Goal: Check status: Check status

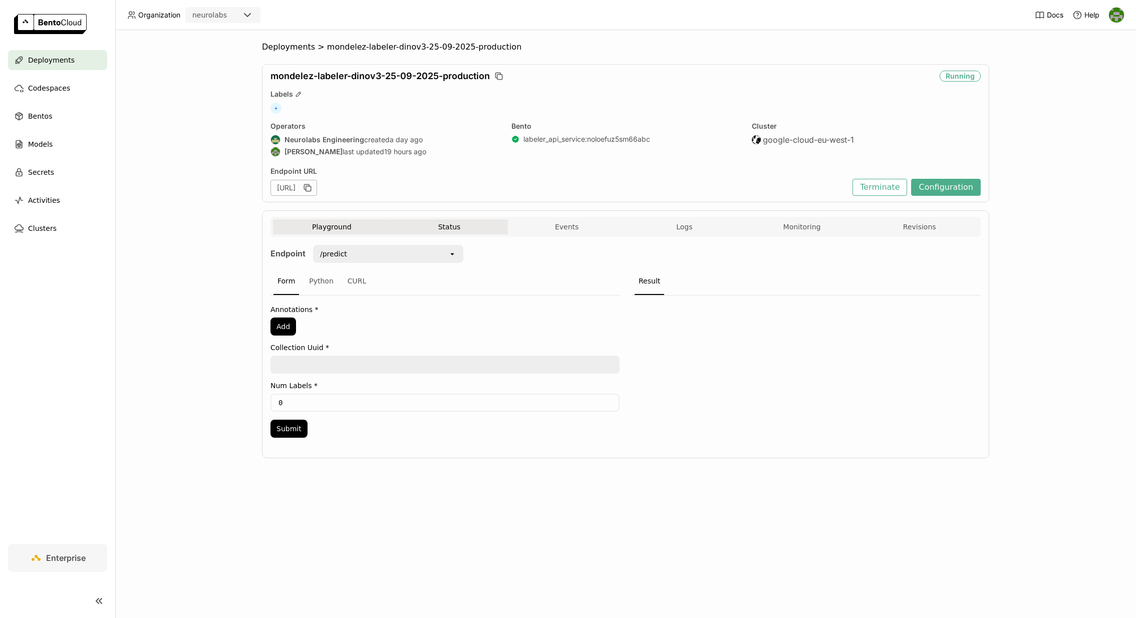
click at [467, 226] on button "Status" at bounding box center [450, 226] width 118 height 15
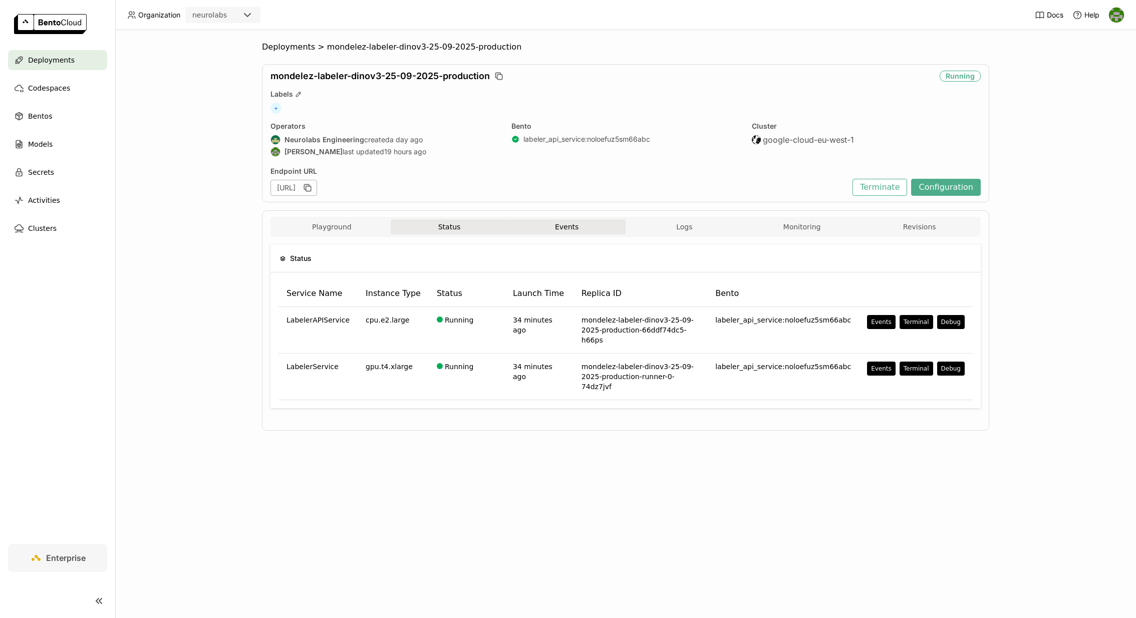
click at [553, 231] on button "Events" at bounding box center [567, 226] width 118 height 15
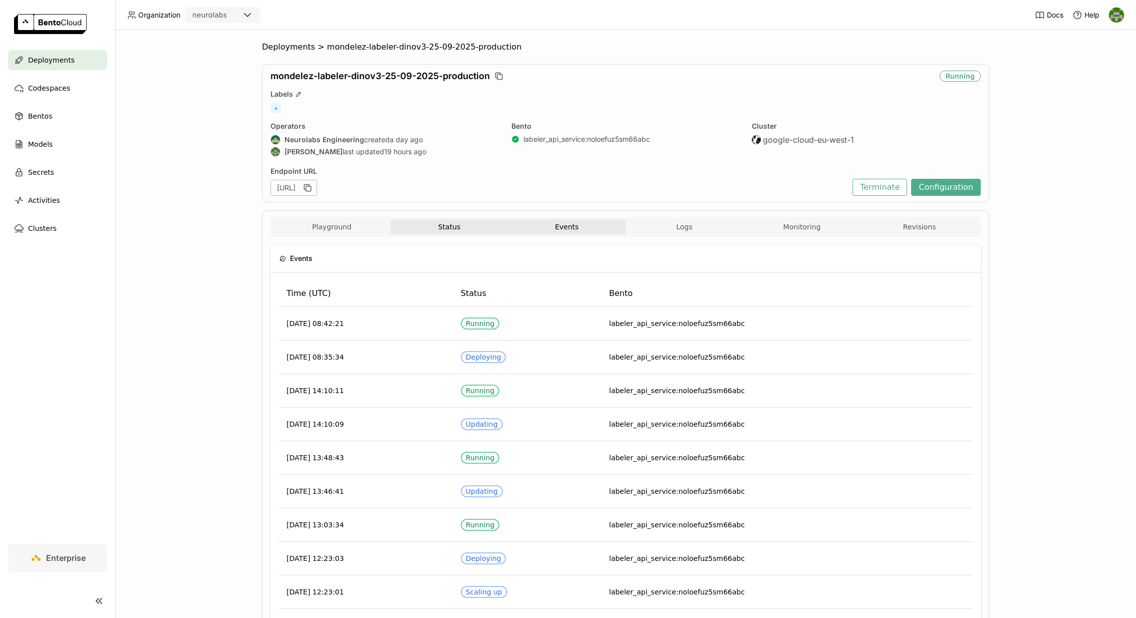
click at [457, 226] on button "Status" at bounding box center [450, 226] width 118 height 15
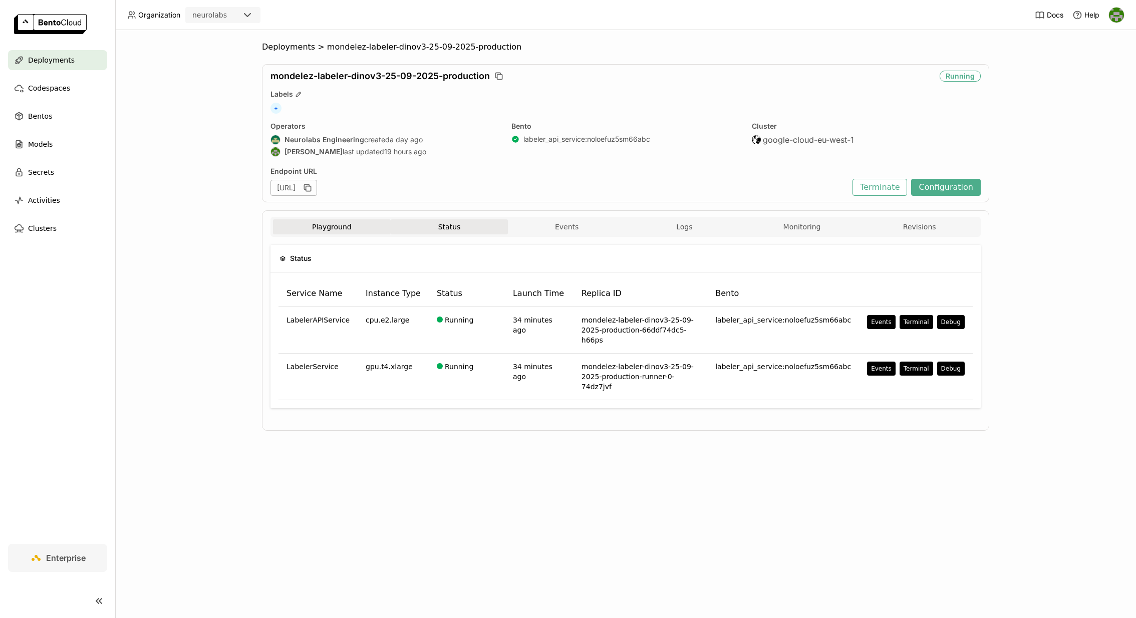
click at [339, 222] on button "Playground" at bounding box center [332, 226] width 118 height 15
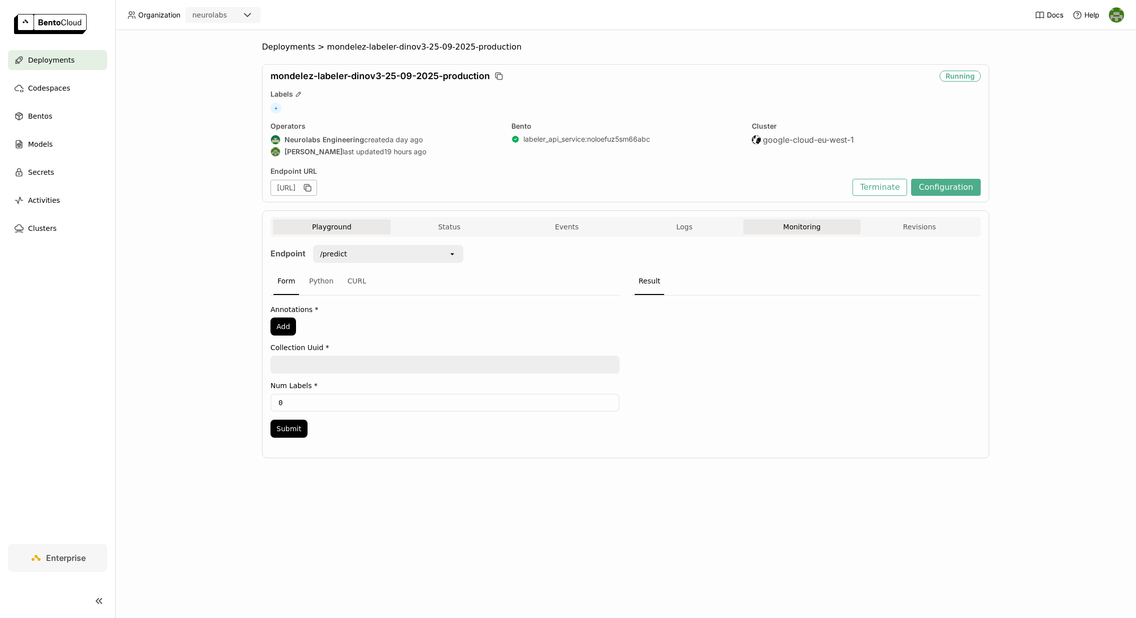
click at [758, 224] on button "Monitoring" at bounding box center [802, 226] width 118 height 15
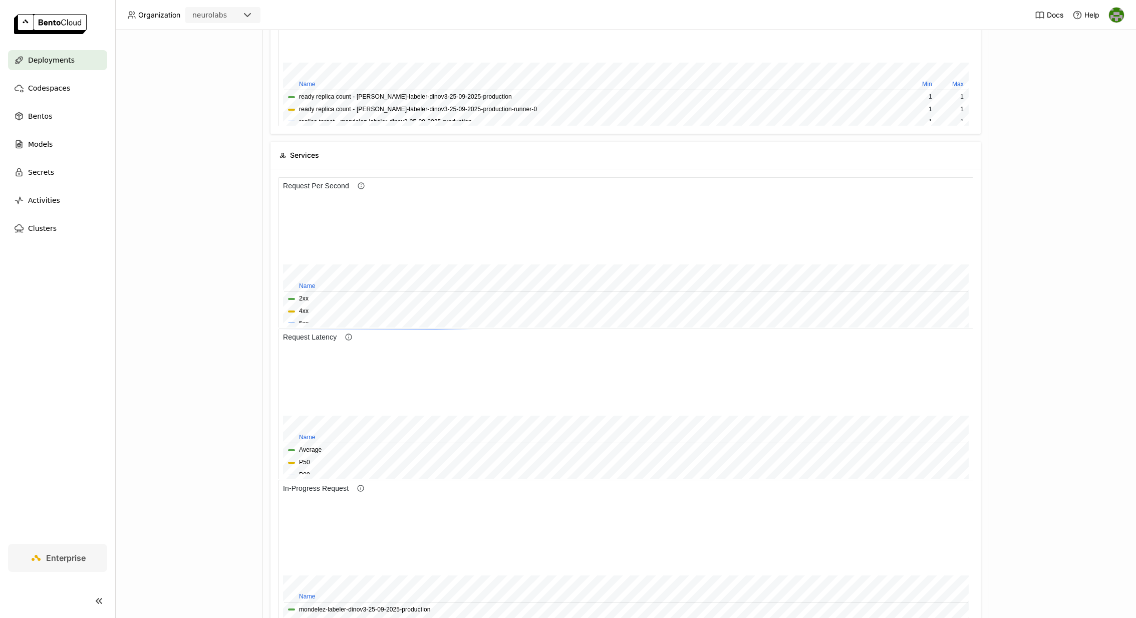
scroll to position [301, 0]
